Goal: Task Accomplishment & Management: Manage account settings

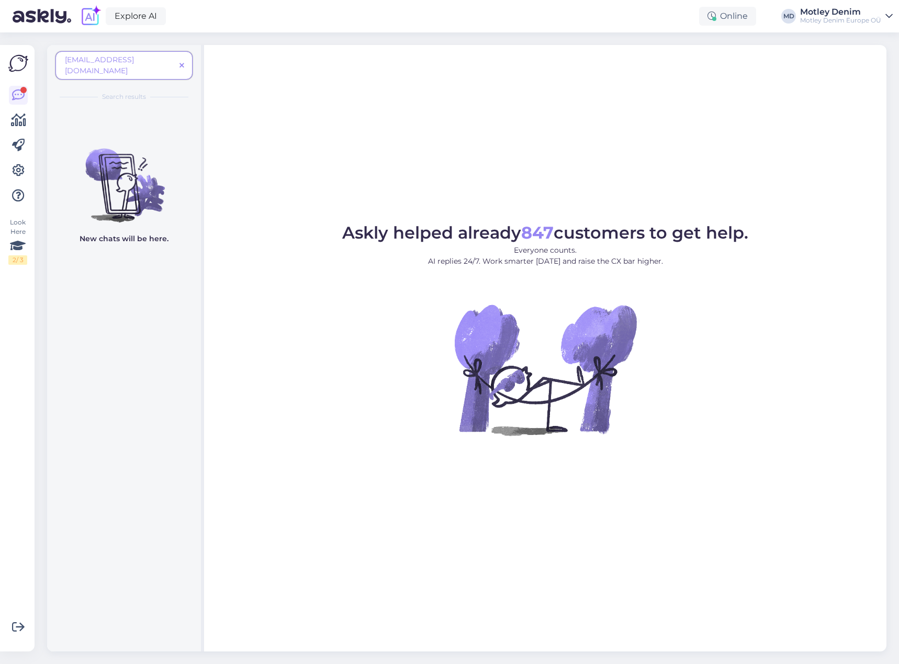
click at [179, 60] on span at bounding box center [181, 65] width 13 height 11
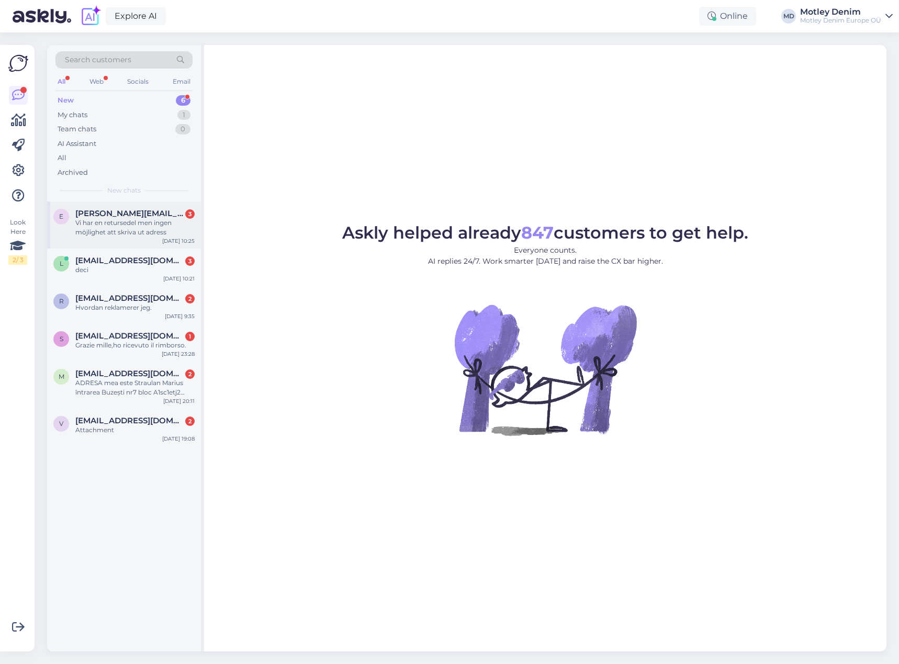
click at [146, 231] on div "Vi har en retursedel men ingen möjlighet att skriva ut adress" at bounding box center [134, 227] width 119 height 19
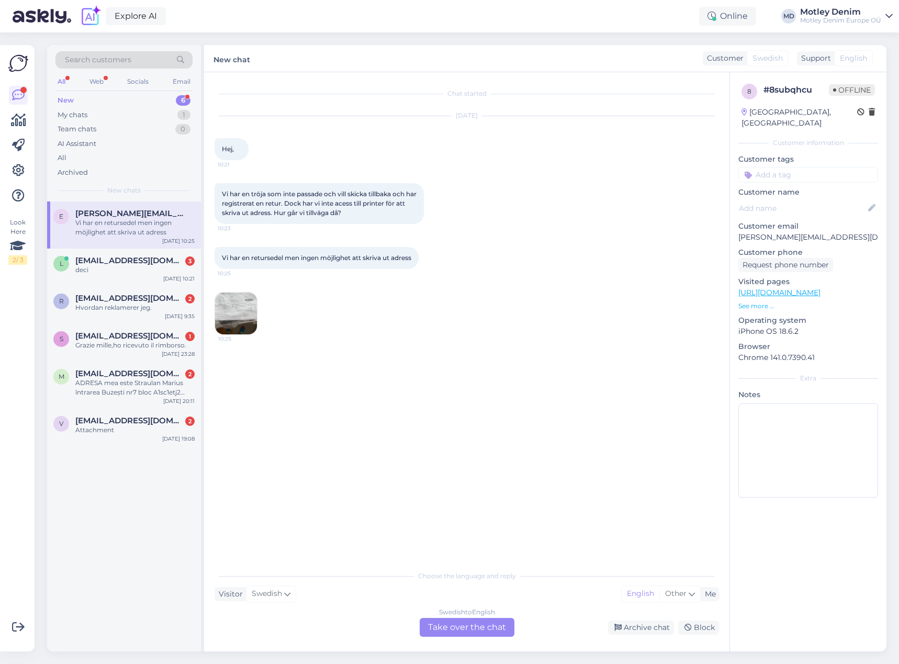
click at [455, 625] on div "Swedish to English Take over the chat" at bounding box center [467, 627] width 95 height 19
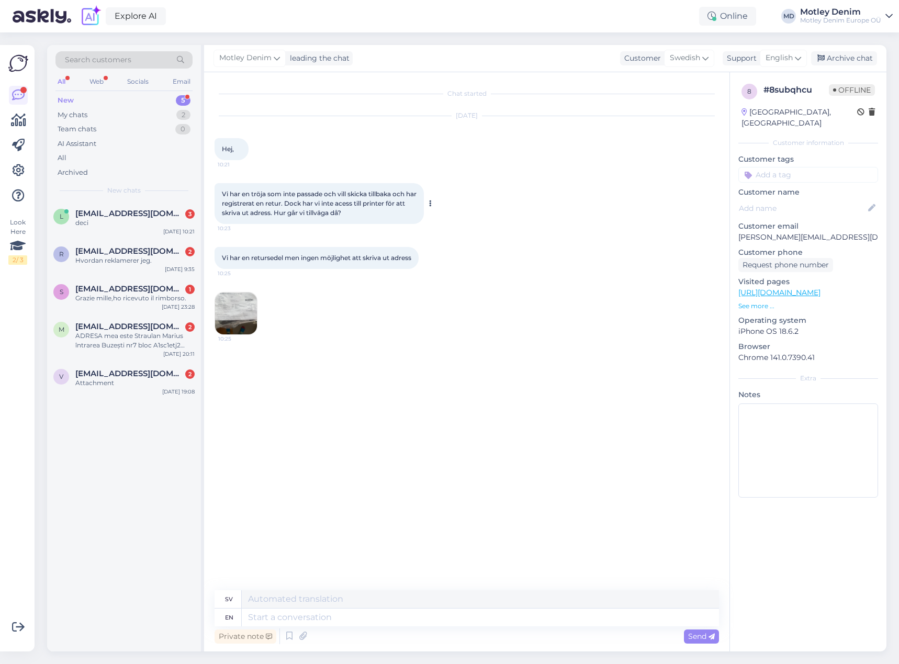
click at [431, 204] on icon at bounding box center [430, 203] width 3 height 6
click at [449, 219] on link "Show English translation" at bounding box center [478, 220] width 103 height 14
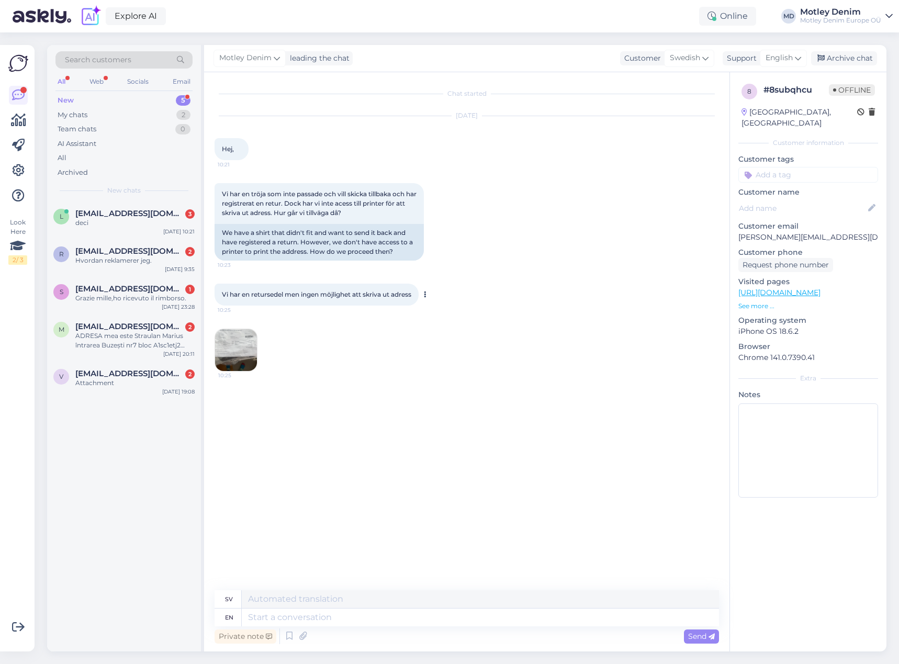
click at [426, 295] on icon at bounding box center [425, 294] width 3 height 6
click at [444, 311] on link "Show English translation" at bounding box center [473, 311] width 103 height 14
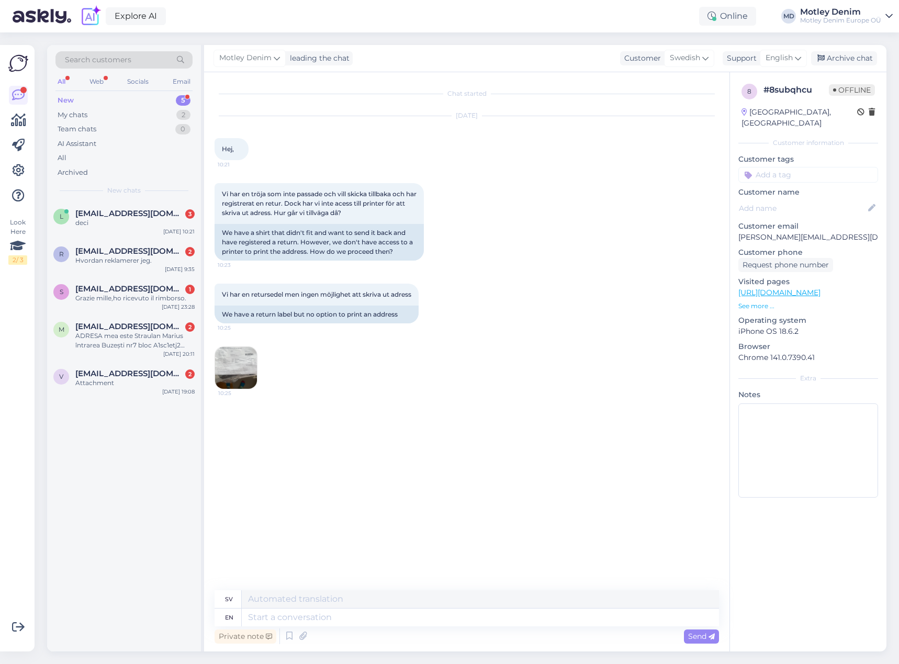
click at [523, 319] on div "Vi har en retursedel men ingen möjlighet att skriva ut adress 10:25 We have a r…" at bounding box center [466, 336] width 504 height 129
click at [10, 165] on link at bounding box center [18, 170] width 19 height 19
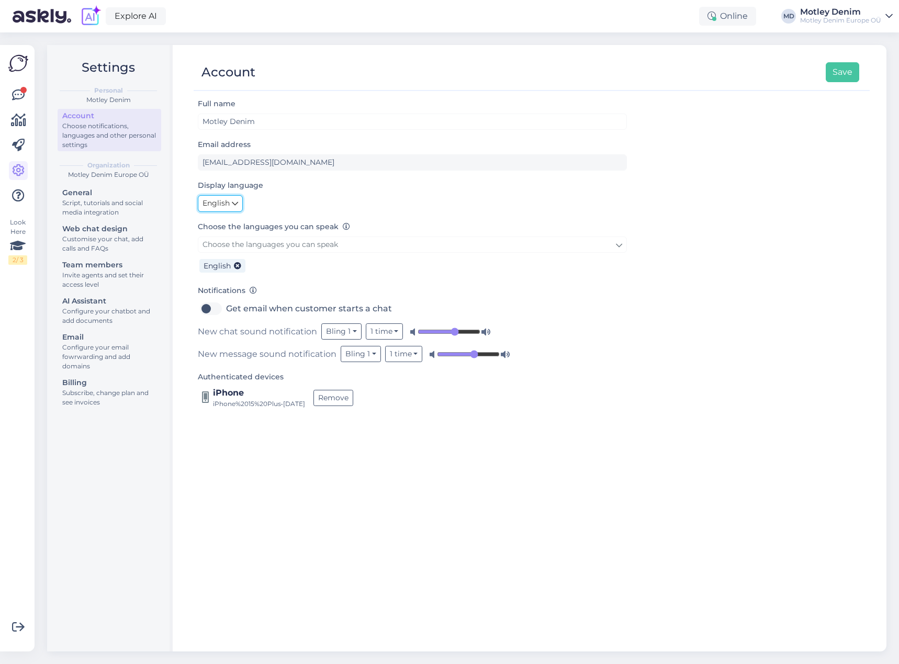
click at [234, 201] on icon at bounding box center [235, 204] width 6 height 12
click at [226, 198] on span "English" at bounding box center [215, 204] width 27 height 12
click at [277, 189] on div "Display language English Eesti Polski" at bounding box center [412, 195] width 429 height 33
click at [825, 71] on div "Account Save" at bounding box center [526, 72] width 665 height 20
click at [834, 73] on button "Save" at bounding box center [842, 72] width 33 height 20
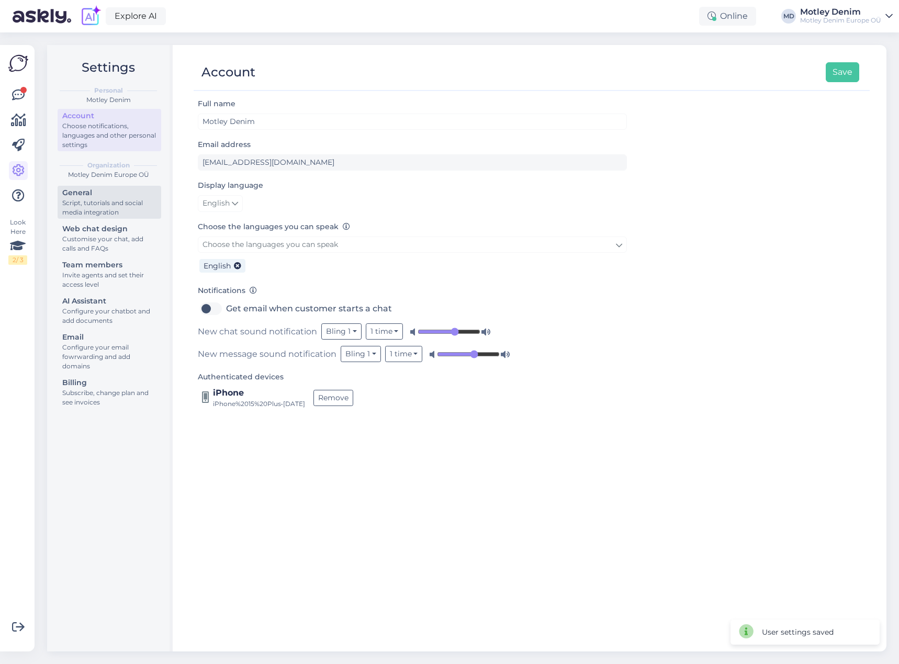
click at [119, 191] on div "General" at bounding box center [109, 192] width 94 height 11
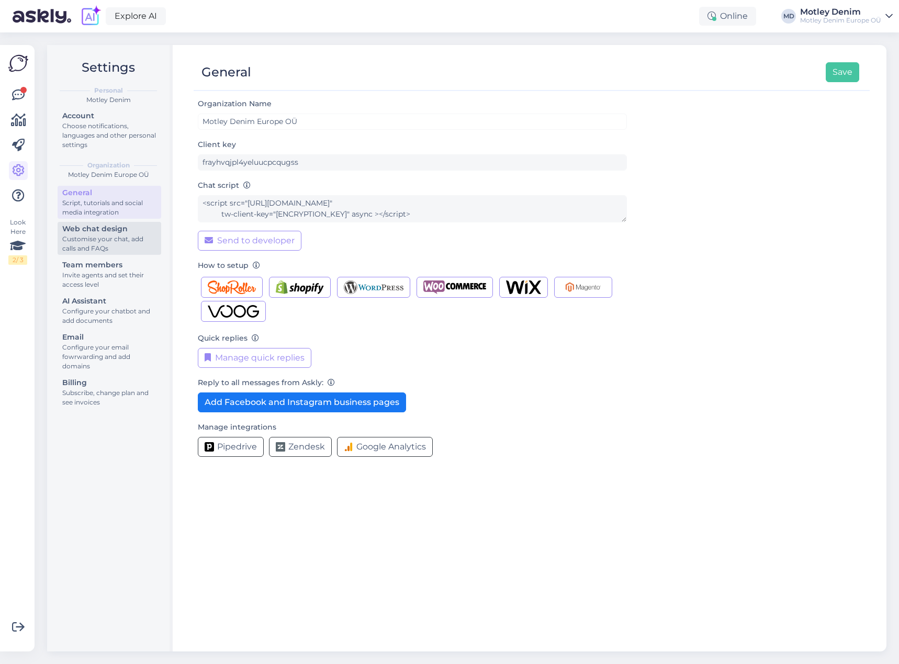
click at [113, 238] on div "Customise your chat, add calls and FAQs" at bounding box center [109, 243] width 94 height 19
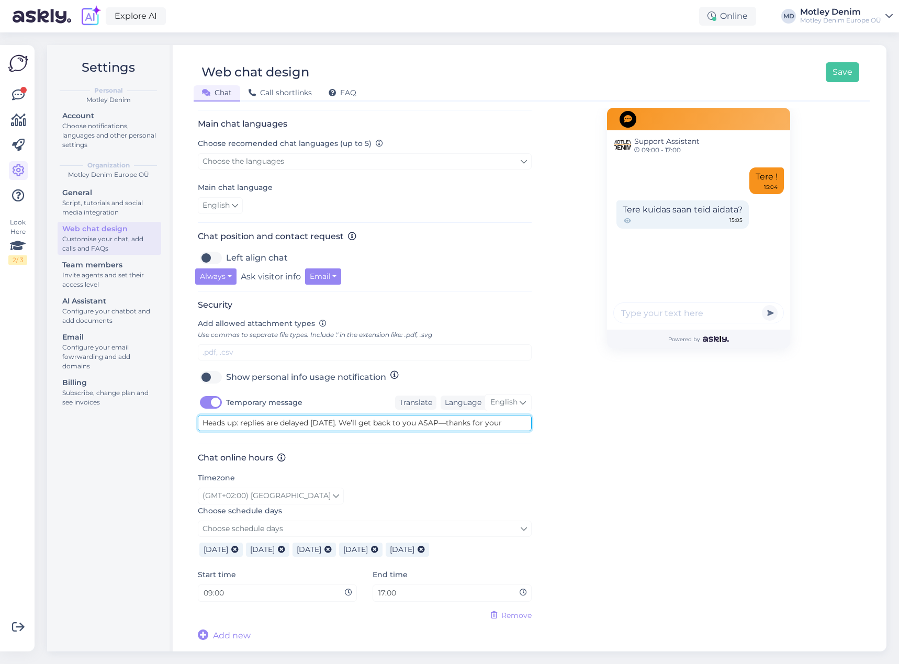
scroll to position [11, 0]
drag, startPoint x: 308, startPoint y: 421, endPoint x: 489, endPoint y: 430, distance: 181.8
click at [489, 430] on textarea "Heads up: replies are delayed [DATE]. We’ll get back to you ASAP—thanks for you…" at bounding box center [365, 423] width 334 height 16
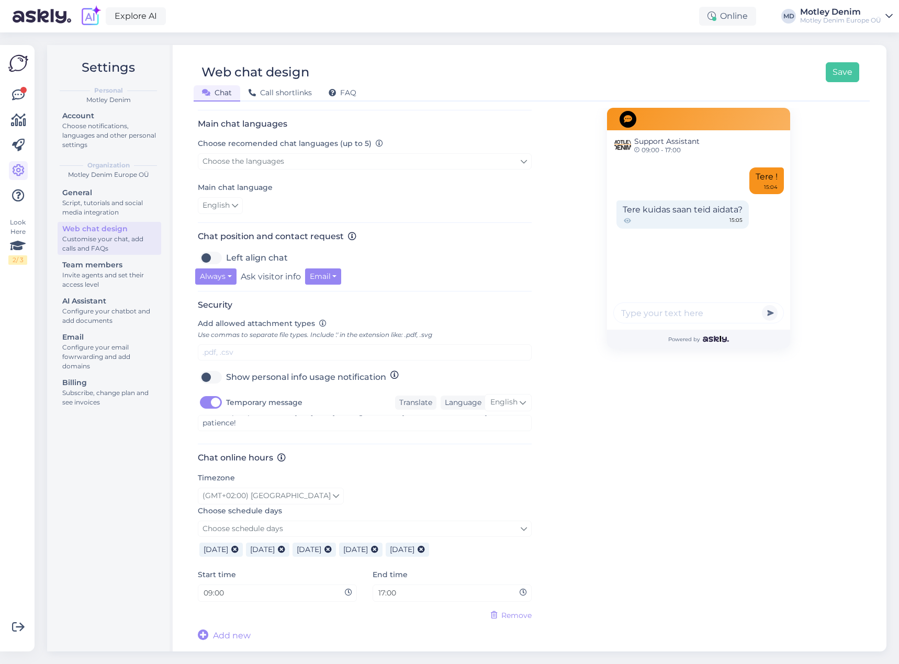
click at [367, 450] on div "Make design fit your brand. Add working hours so visitor know when you reply fa…" at bounding box center [365, 273] width 334 height 737
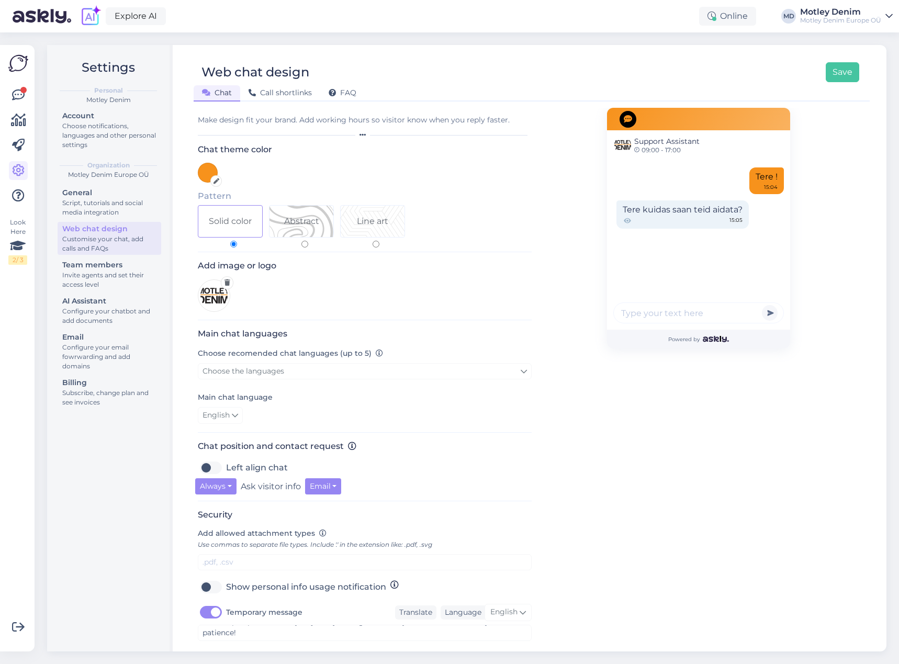
scroll to position [0, 0]
click at [236, 413] on icon at bounding box center [235, 417] width 6 height 12
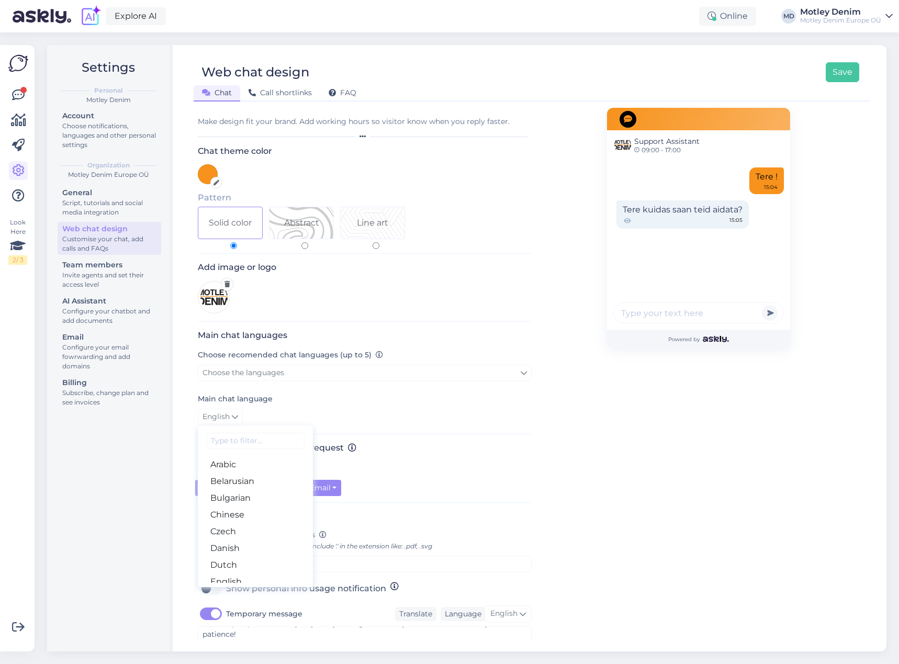
drag, startPoint x: 334, startPoint y: 407, endPoint x: 323, endPoint y: 403, distance: 12.1
click at [334, 407] on div "Main chat language English Arabic Belarusian Bulgarian Chinese Czech Danish Dut…" at bounding box center [365, 408] width 334 height 33
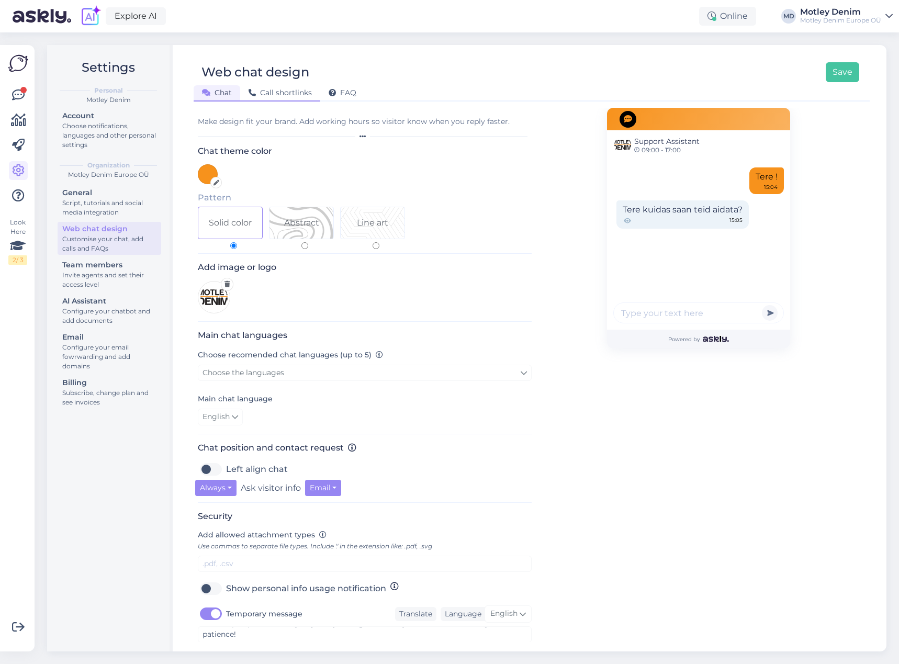
click at [296, 93] on span "Call shortlinks" at bounding box center [280, 92] width 63 height 9
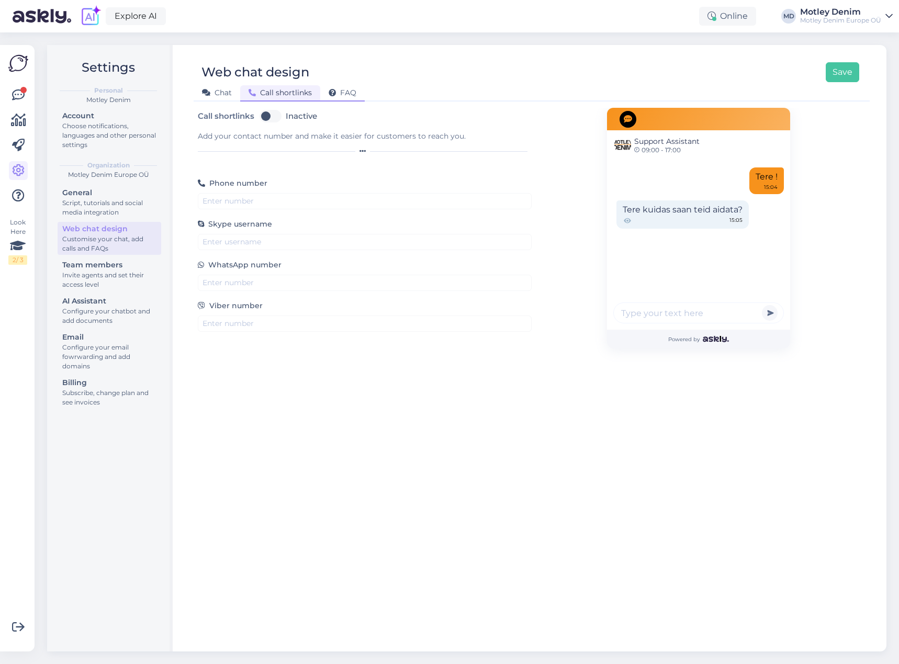
click at [340, 98] on div "FAQ" at bounding box center [342, 93] width 44 height 16
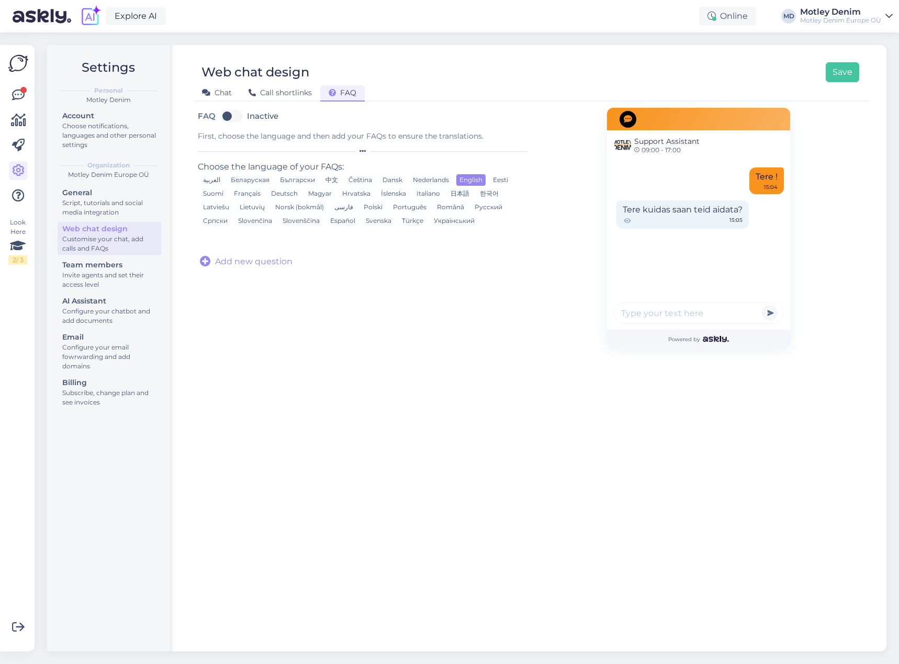
click at [498, 181] on div "Eesti" at bounding box center [500, 180] width 21 height 12
click at [471, 175] on div "English" at bounding box center [470, 180] width 29 height 12
click at [116, 271] on div "Invite agents and set their access level" at bounding box center [109, 279] width 94 height 19
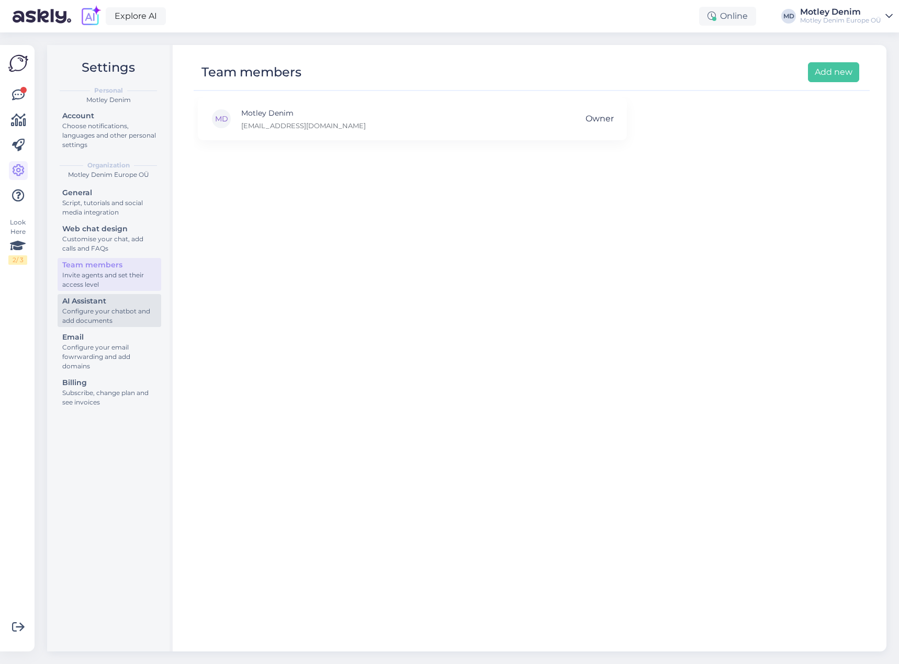
click at [111, 308] on div "Configure your chatbot and add documents" at bounding box center [109, 316] width 94 height 19
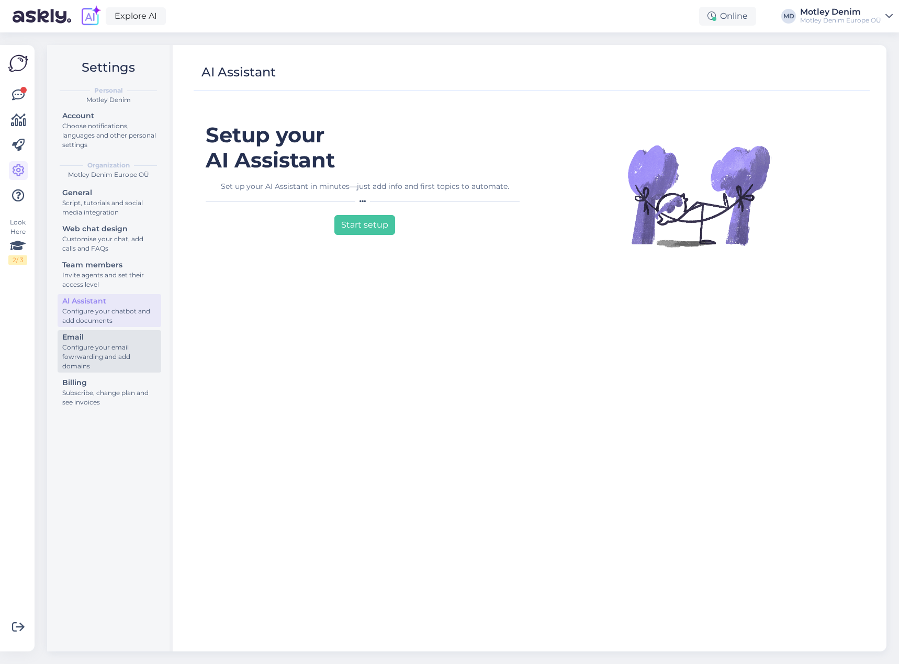
click at [105, 343] on div "Configure your email fowrwarding and add domains" at bounding box center [109, 357] width 94 height 28
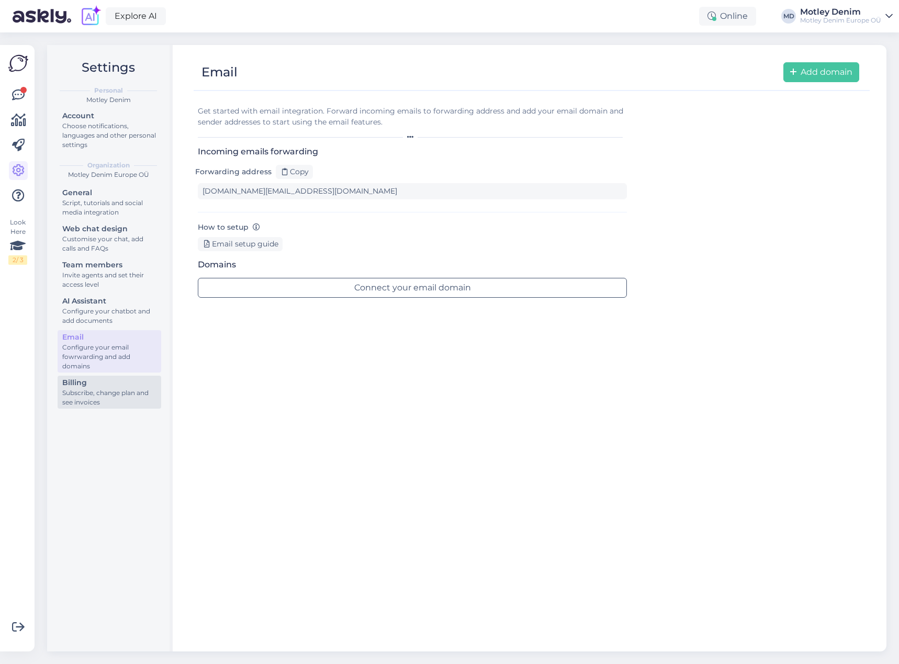
click at [120, 391] on div "Subscribe, change plan and see invoices" at bounding box center [109, 397] width 94 height 19
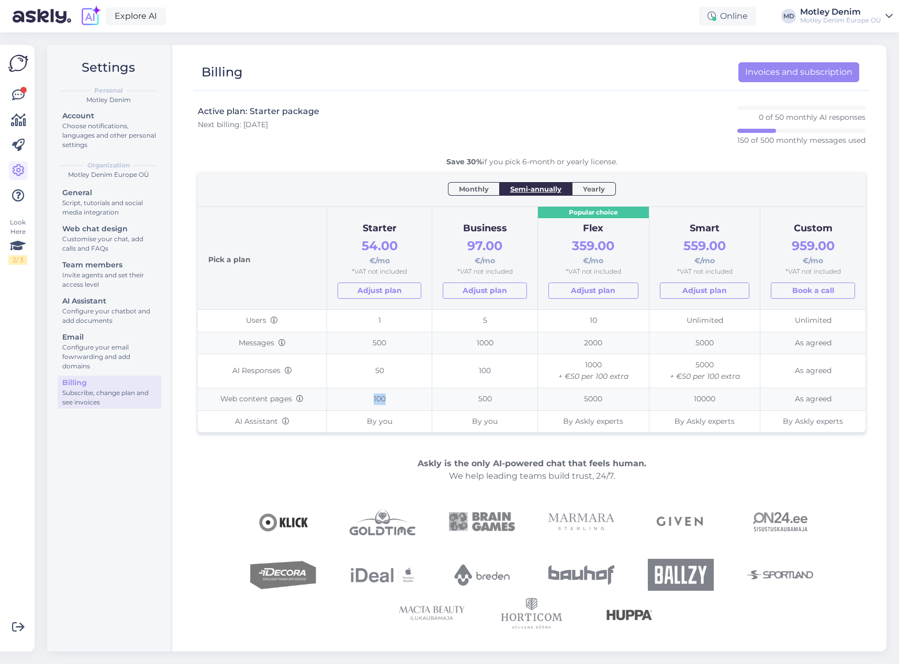
drag, startPoint x: 368, startPoint y: 397, endPoint x: 391, endPoint y: 398, distance: 23.6
click at [391, 398] on td "100" at bounding box center [379, 399] width 106 height 22
click at [405, 402] on td "100" at bounding box center [379, 399] width 106 height 22
click at [17, 126] on icon at bounding box center [18, 120] width 15 height 13
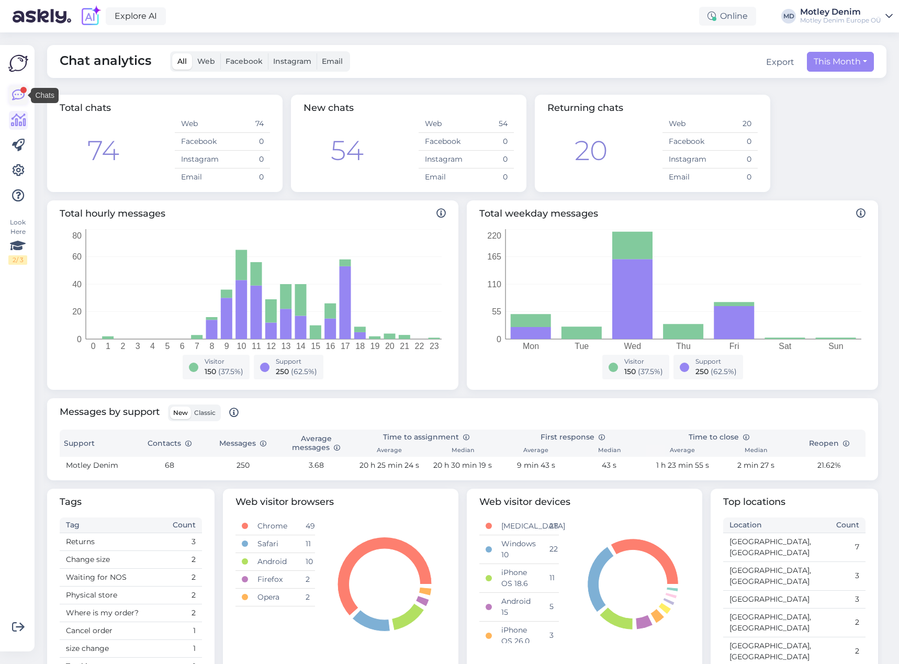
click at [21, 91] on div at bounding box center [23, 90] width 6 height 6
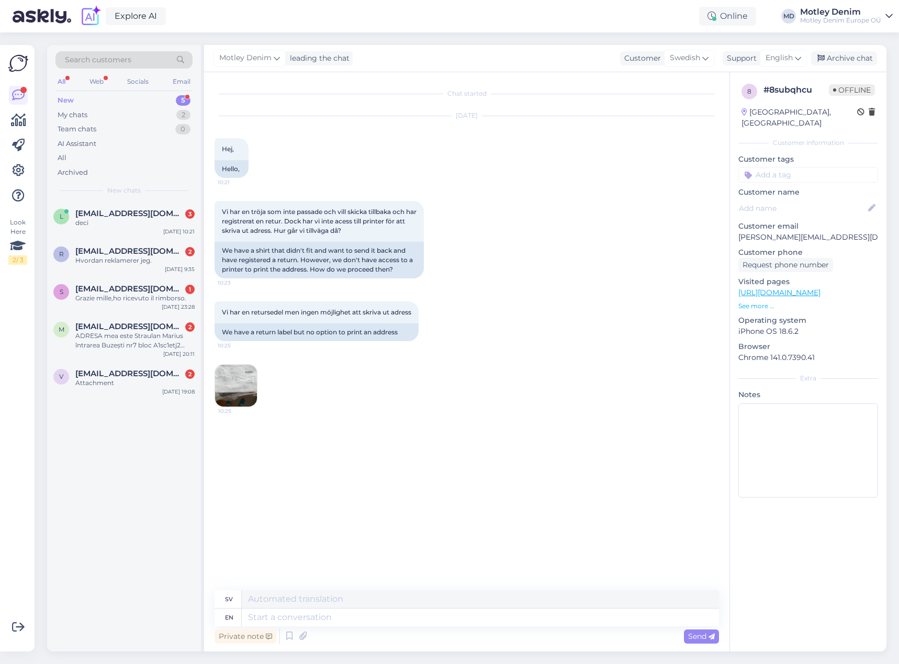
click at [291, 387] on div "Vi har en retursedel men ingen möjlighet att skriva ut adress 10:25 We have a r…" at bounding box center [466, 354] width 504 height 129
click at [512, 192] on div "Vi har en tröja som inte passade och vill skicka tillbaka och har registrerat e…" at bounding box center [466, 239] width 504 height 100
click at [265, 261] on div "We have a shirt that didn't fit and want to send it back and have registered a …" at bounding box center [318, 260] width 209 height 37
click at [323, 263] on div "We have a shirt that didn't fit and want to send it back and have registered a …" at bounding box center [318, 260] width 209 height 37
